Goal: Task Accomplishment & Management: Manage account settings

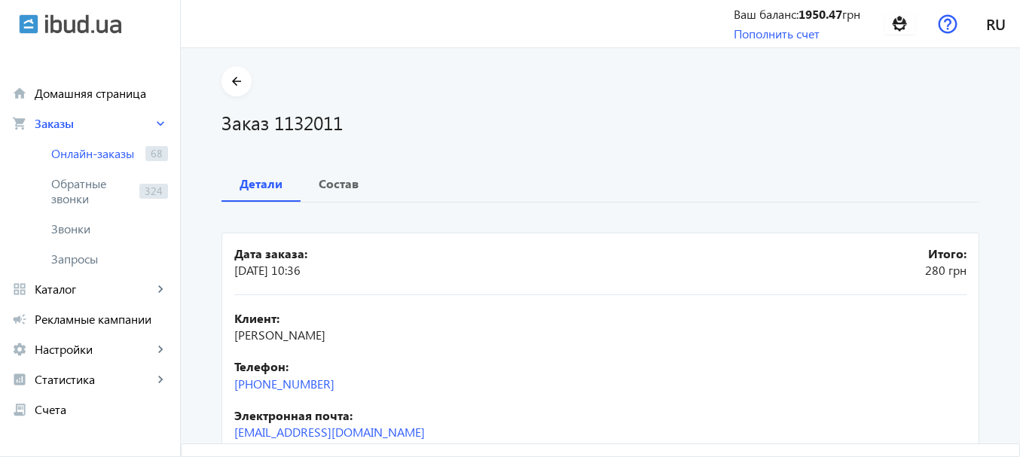
click at [540, 108] on div "Заказ 1132011" at bounding box center [601, 115] width 758 height 39
click at [104, 148] on span "Онлайн-заказы" at bounding box center [95, 153] width 88 height 15
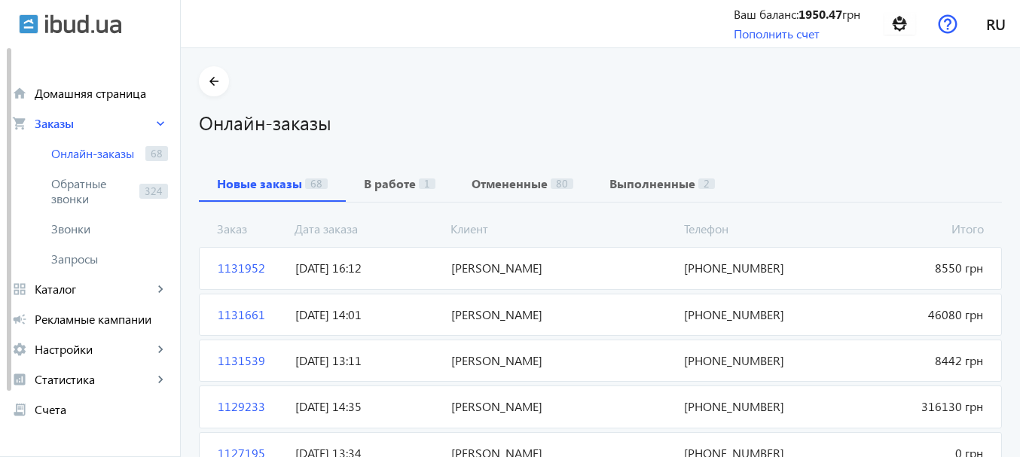
click at [363, 108] on div "Онлайн-заказы" at bounding box center [600, 115] width 803 height 39
click at [566, 120] on h1 "Онлайн-заказы" at bounding box center [600, 122] width 803 height 26
